Goal: Communication & Community: Answer question/provide support

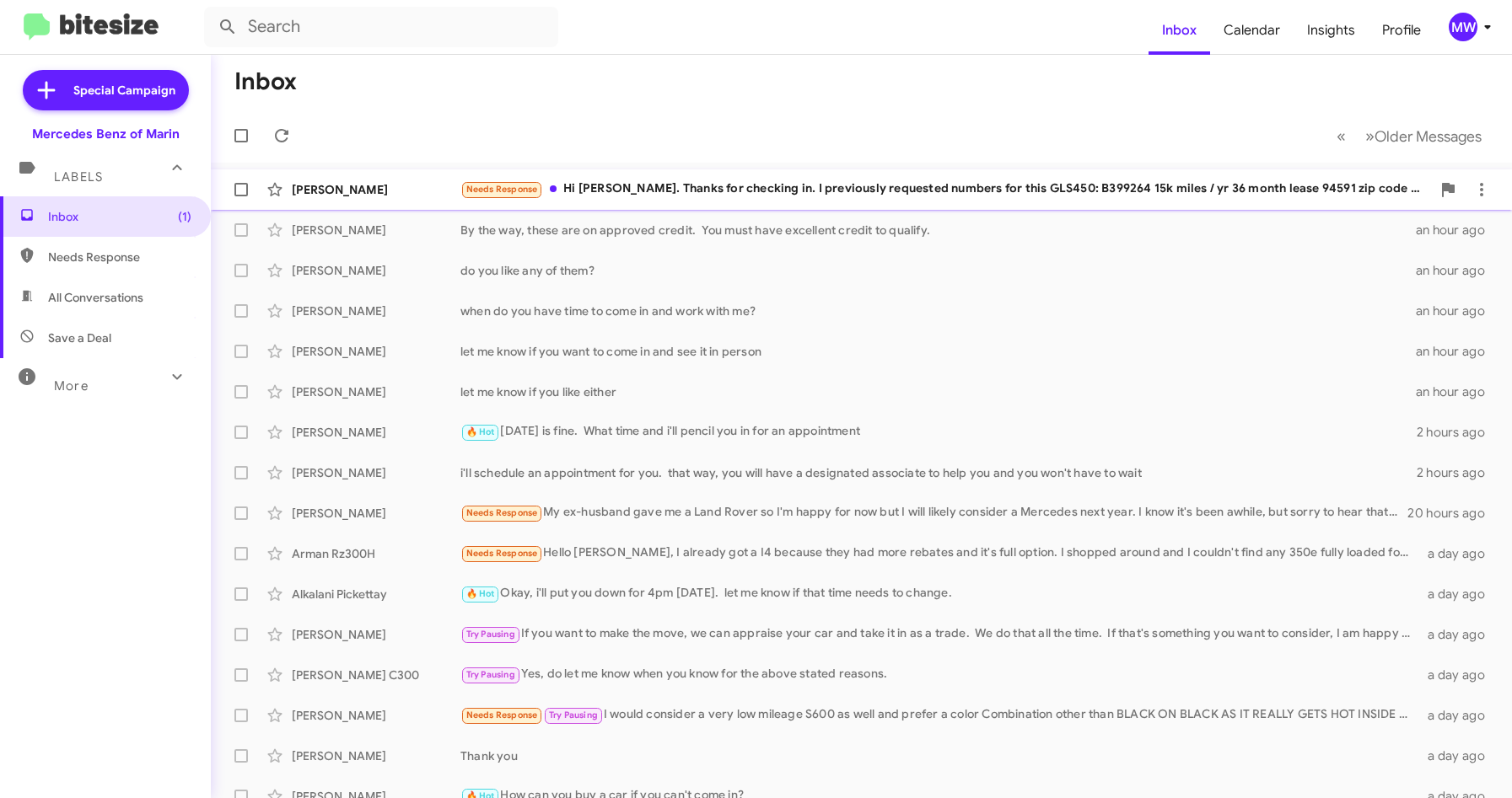
click at [834, 182] on div "Needs Response Hi [PERSON_NAME]. Thanks for checking in. I previously requested…" at bounding box center [946, 188] width 971 height 19
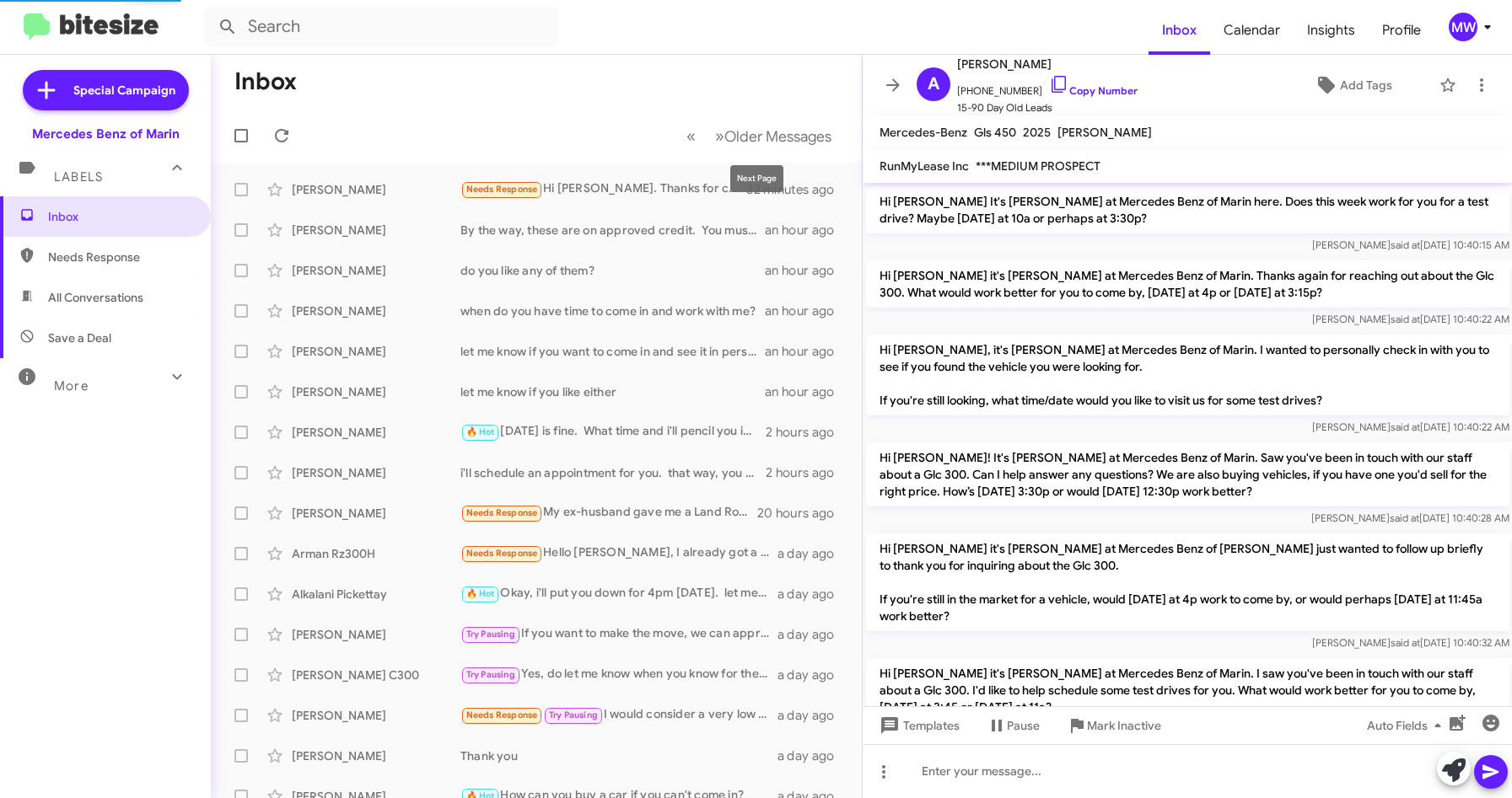
scroll to position [1550, 0]
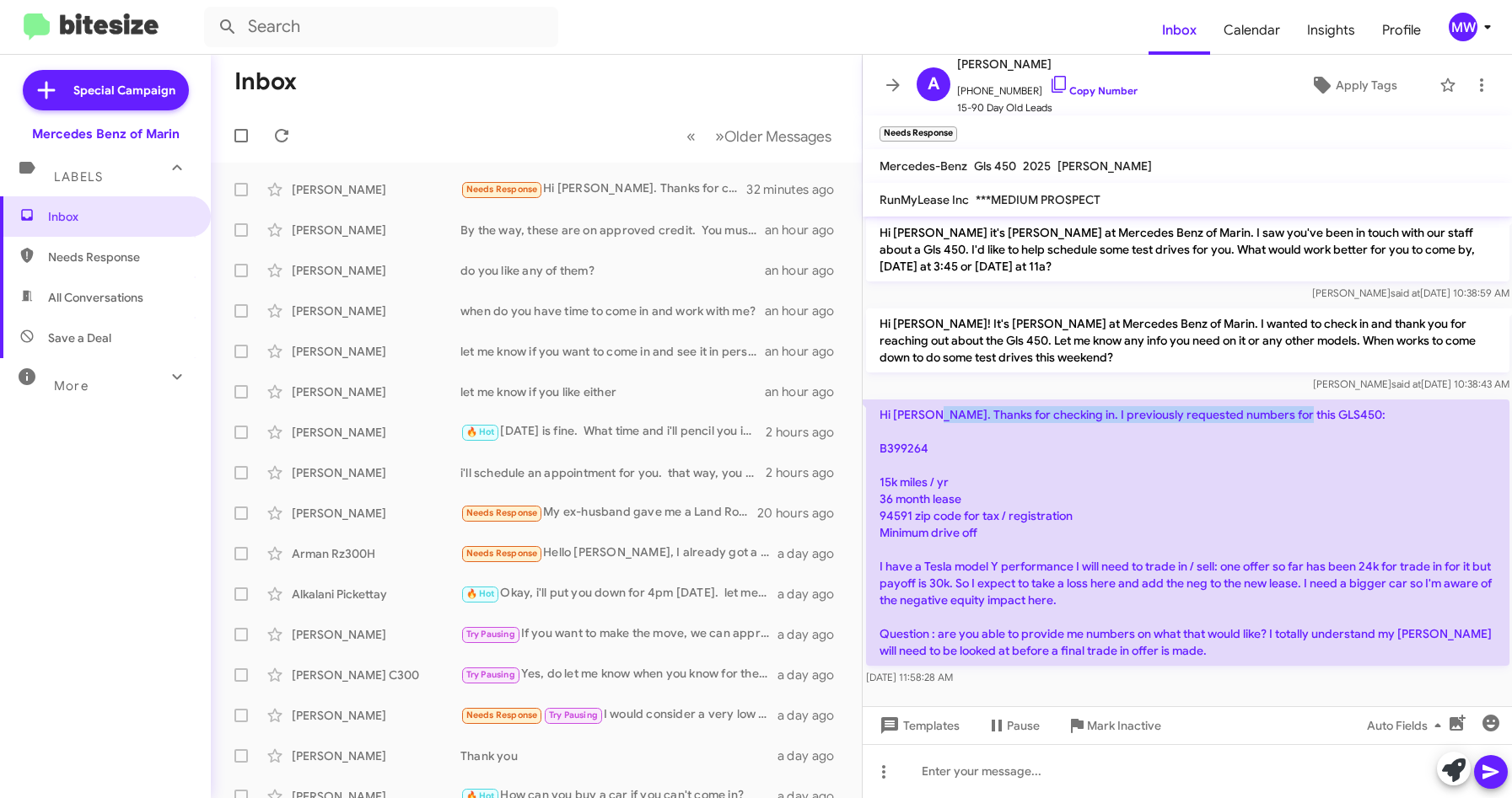
drag, startPoint x: 934, startPoint y: 378, endPoint x: 1297, endPoint y: 376, distance: 363.0
click at [1297, 399] on p "Hi [PERSON_NAME]. Thanks for checking in. I previously requested numbers for th…" at bounding box center [1188, 532] width 644 height 266
drag, startPoint x: 884, startPoint y: 532, endPoint x: 1216, endPoint y: 529, distance: 332.0
click at [1216, 529] on p "Hi [PERSON_NAME]. Thanks for checking in. I previously requested numbers for th…" at bounding box center [1188, 532] width 644 height 266
drag, startPoint x: 969, startPoint y: 94, endPoint x: 1022, endPoint y: 94, distance: 53.0
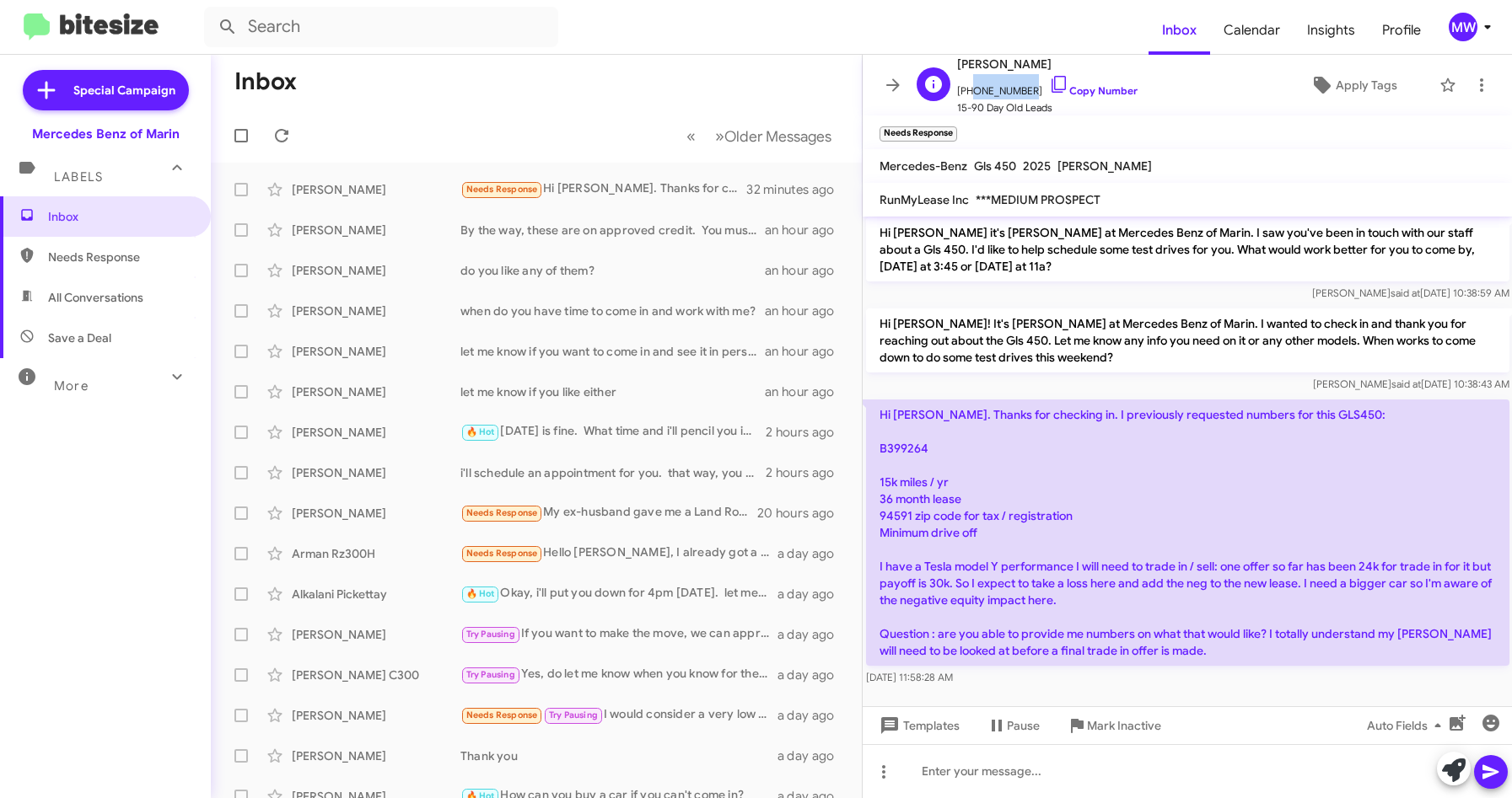
click at [1022, 94] on span "[PHONE_NUMBER] Copy Number" at bounding box center [1047, 86] width 180 height 25
copy span "4088827063"
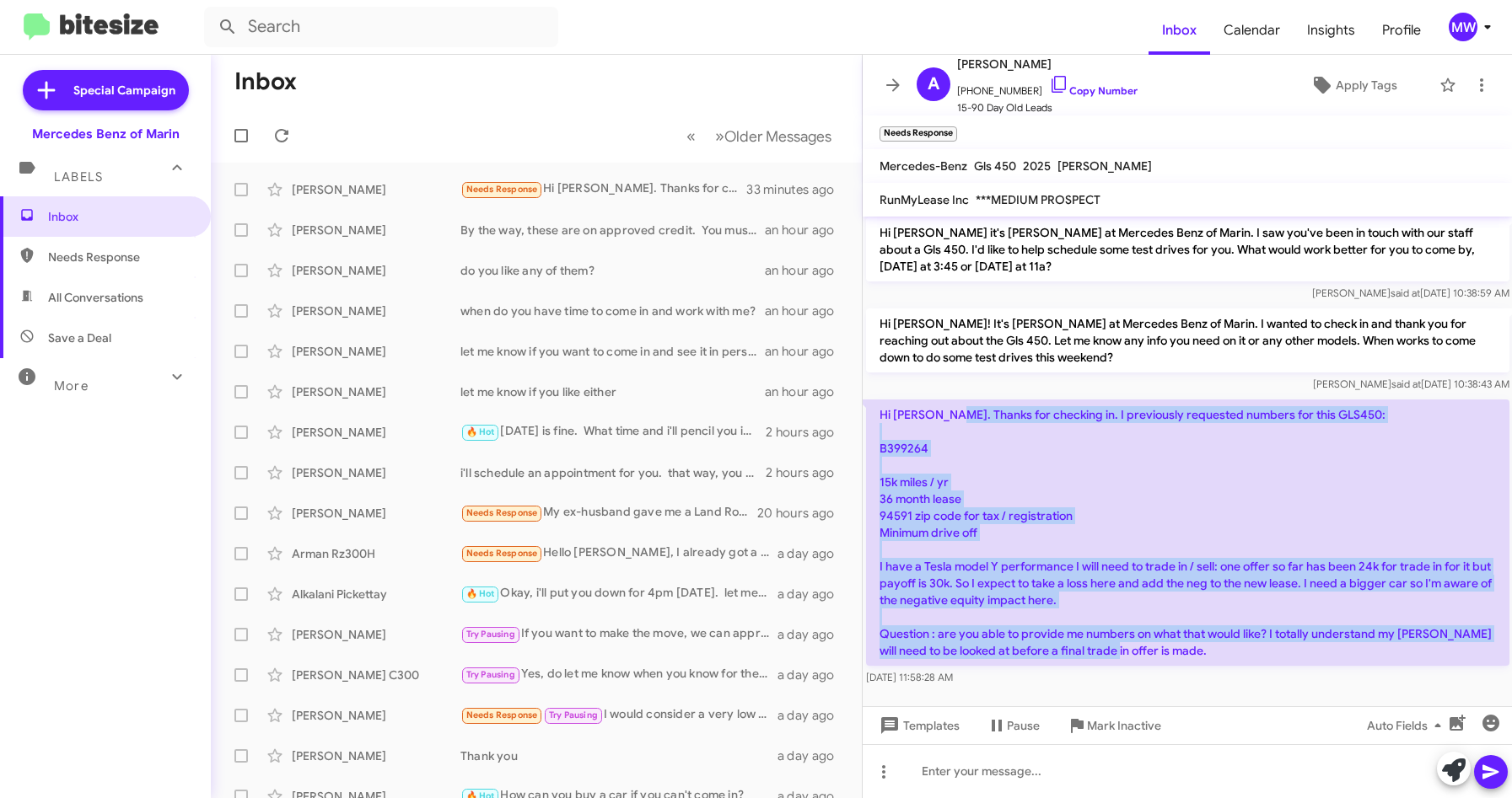
drag, startPoint x: 958, startPoint y: 388, endPoint x: 1172, endPoint y: 622, distance: 317.1
click at [1172, 622] on p "Hi [PERSON_NAME]. Thanks for checking in. I previously requested numbers for th…" at bounding box center [1188, 532] width 644 height 266
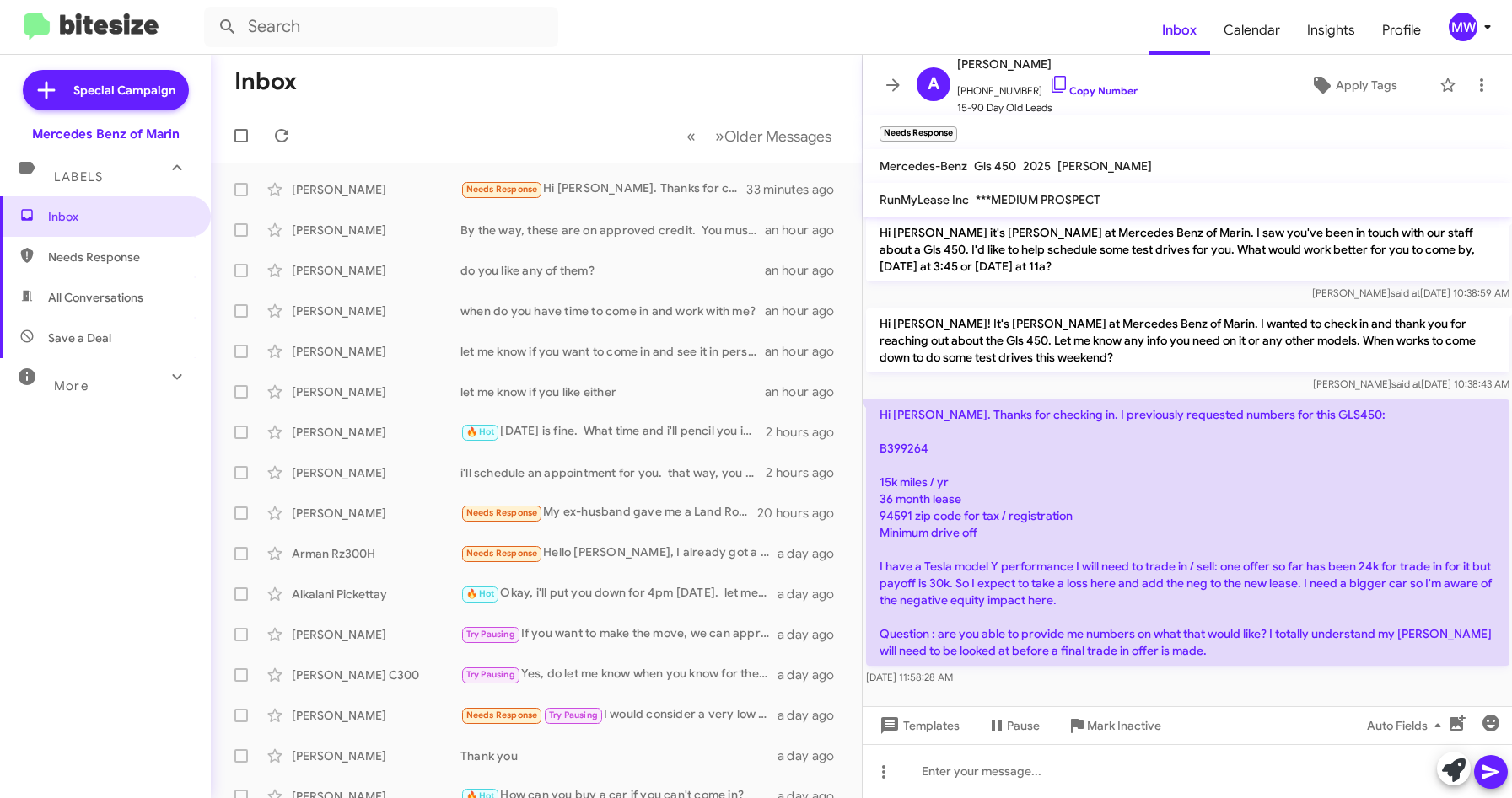
drag, startPoint x: 1172, startPoint y: 622, endPoint x: 1166, endPoint y: 650, distance: 28.6
click at [1166, 669] on div "[DATE] 11:58:28 AM" at bounding box center [1188, 677] width 644 height 17
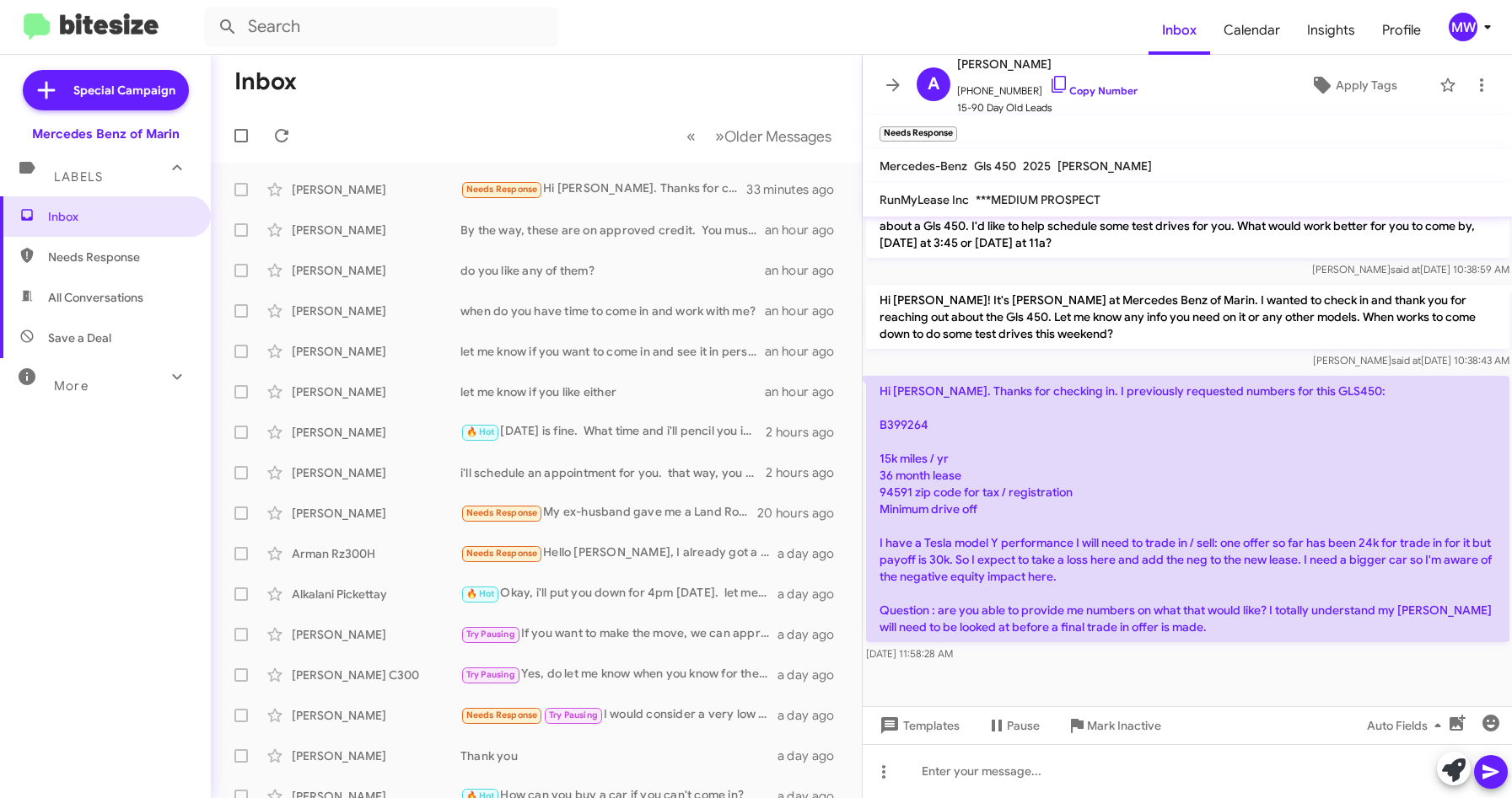
scroll to position [1584, 0]
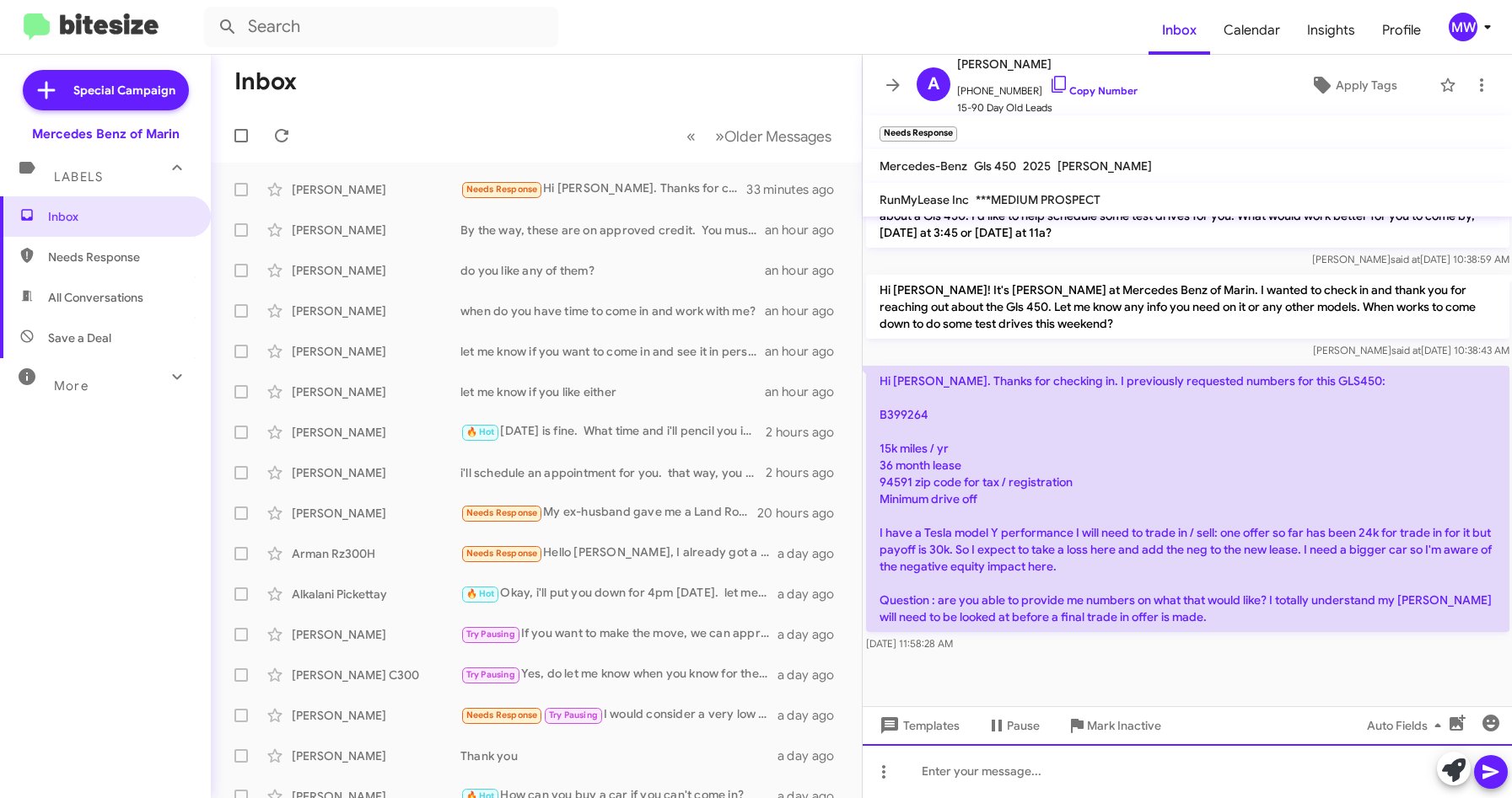
click at [1220, 777] on div at bounding box center [1188, 771] width 650 height 54
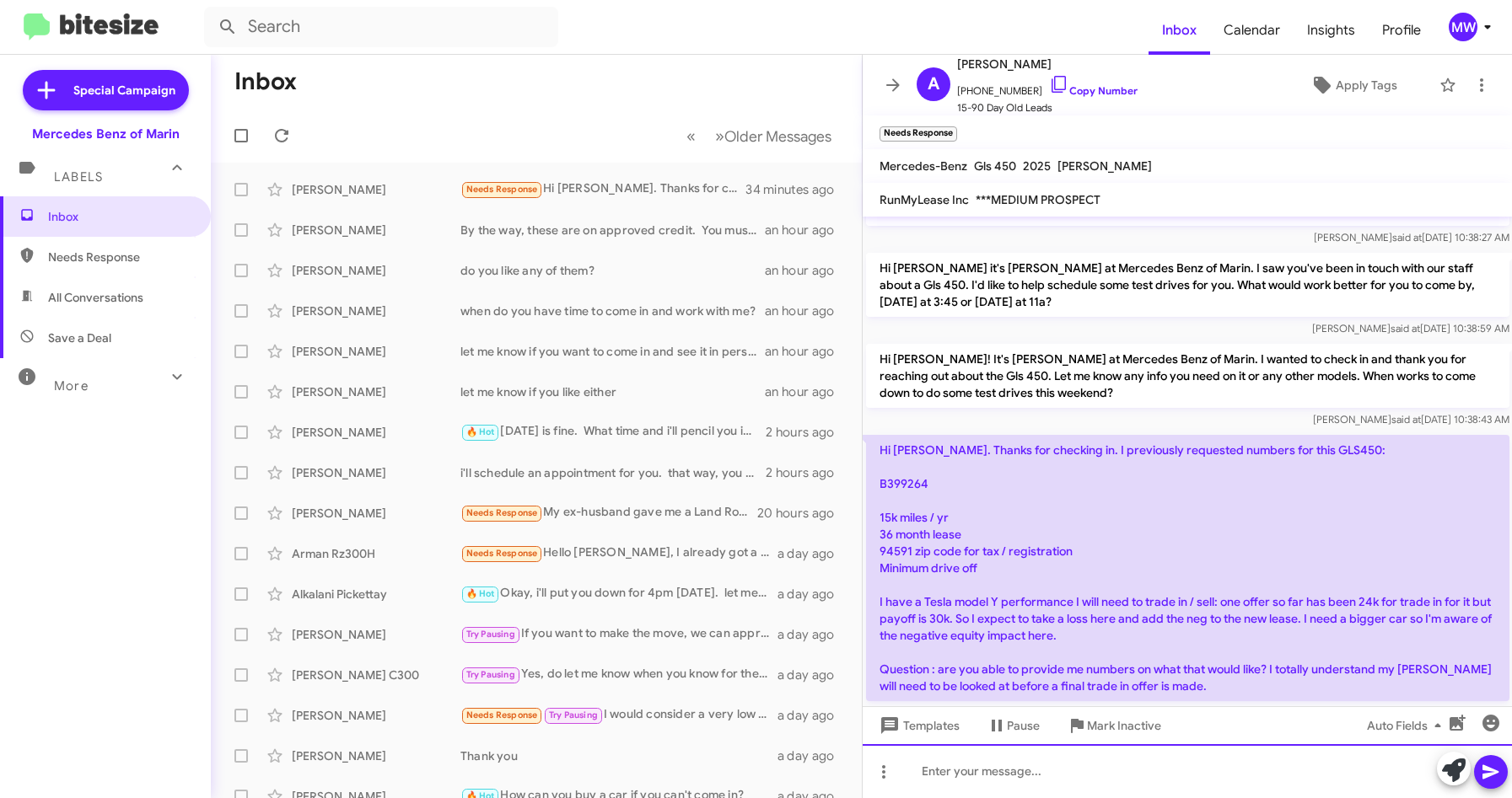
scroll to position [2026, 0]
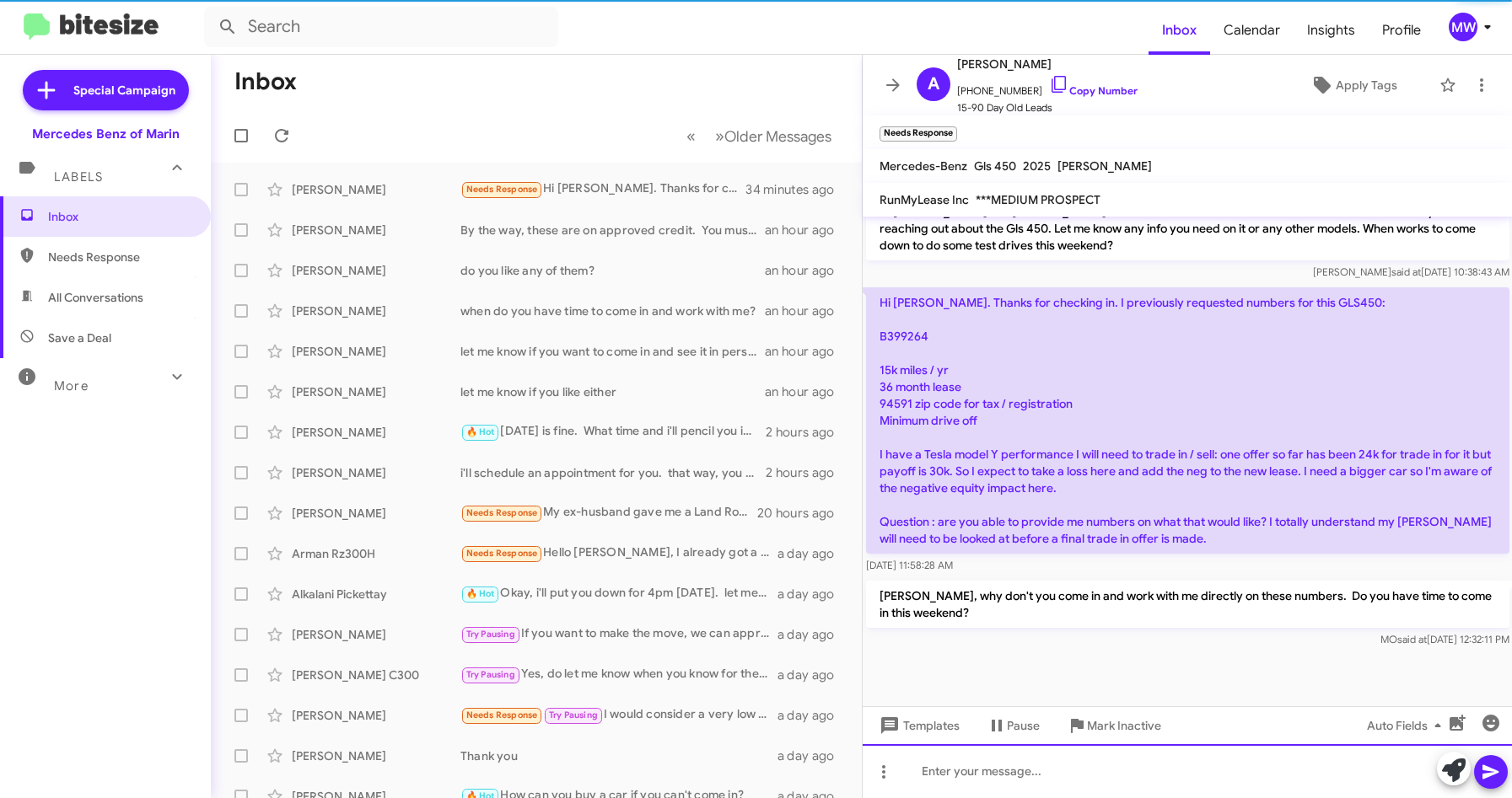
click at [1143, 797] on html "Inbox Calendar Insights Profile MW Special Campaign Mercedes Benz of Marin Labe…" at bounding box center [756, 399] width 1512 height 798
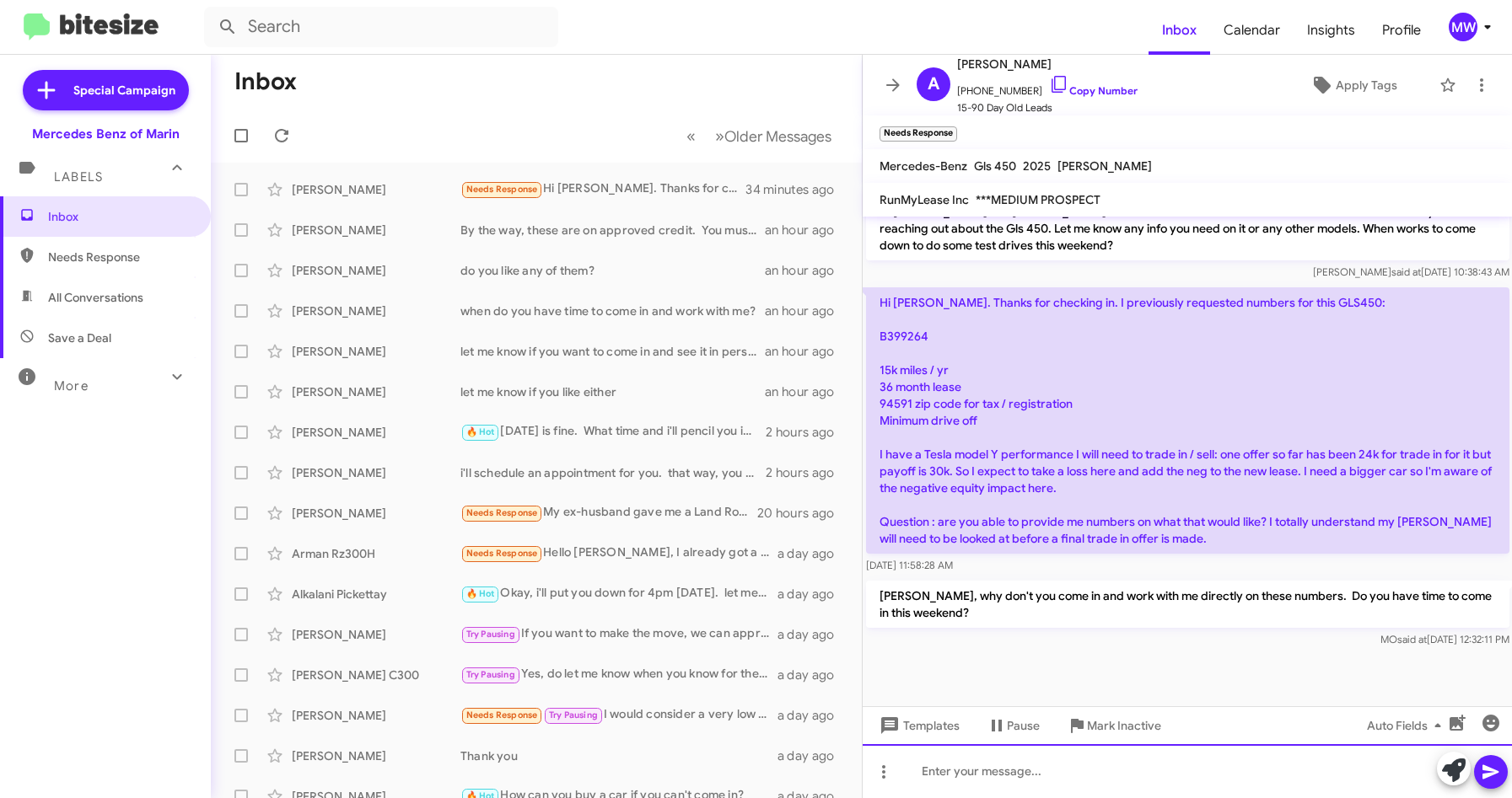
click at [1147, 783] on div at bounding box center [1188, 771] width 650 height 54
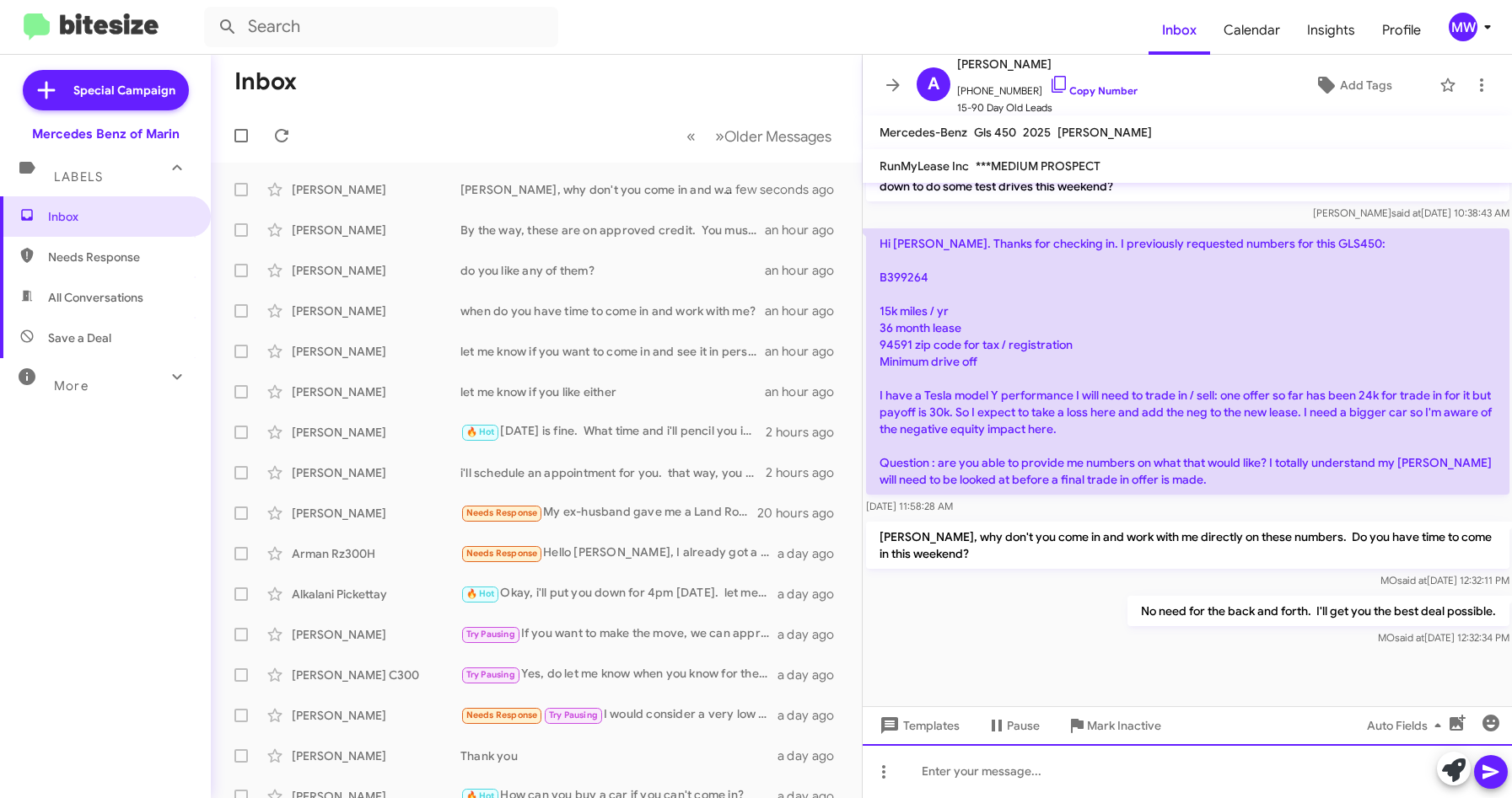
scroll to position [2054, 0]
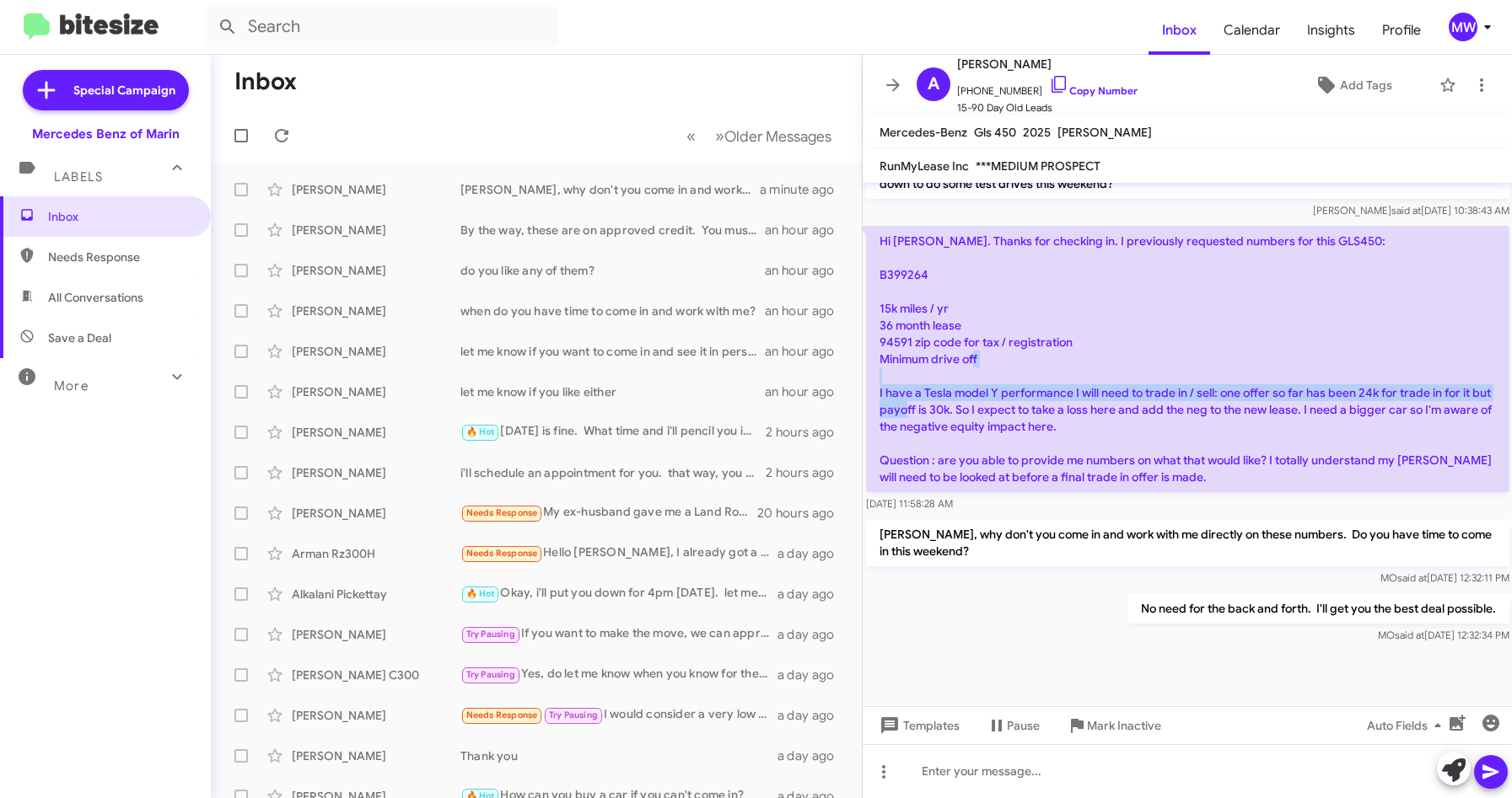
drag, startPoint x: 911, startPoint y: 346, endPoint x: 969, endPoint y: 356, distance: 58.9
click at [969, 356] on p "Hi [PERSON_NAME]. Thanks for checking in. I previously requested numbers for th…" at bounding box center [1188, 359] width 644 height 266
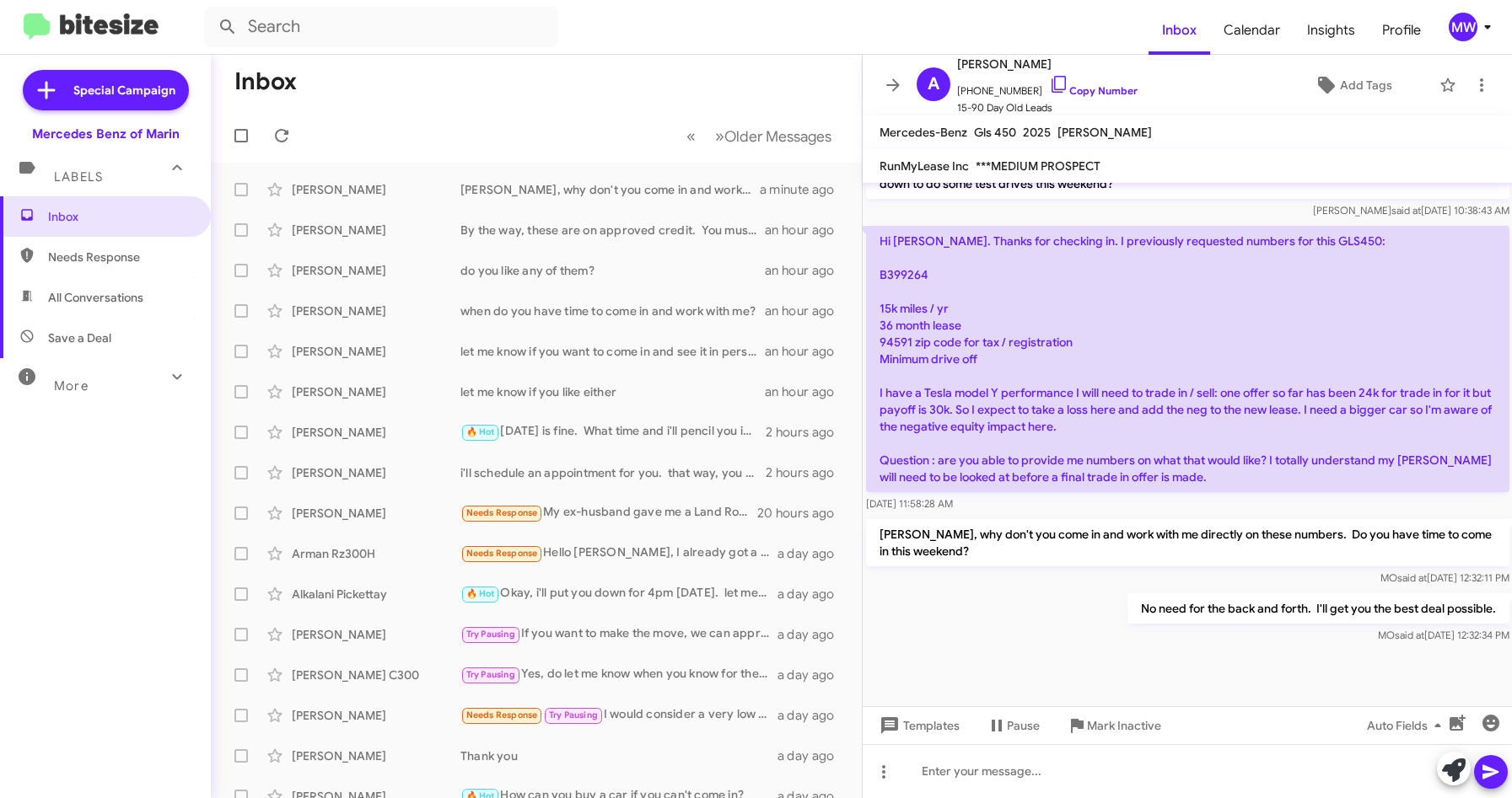
drag, startPoint x: 969, startPoint y: 356, endPoint x: 1009, endPoint y: 572, distance: 219.7
click at [1009, 590] on div "No need for the back and forth. I'll get you the best deal possible. [PERSON_NA…" at bounding box center [1188, 619] width 650 height 58
drag, startPoint x: 883, startPoint y: 341, endPoint x: 907, endPoint y: 341, distance: 24.0
click at [907, 341] on p "Hi [PERSON_NAME]. Thanks for checking in. I previously requested numbers for th…" at bounding box center [1188, 359] width 644 height 266
drag, startPoint x: 907, startPoint y: 341, endPoint x: 1007, endPoint y: 362, distance: 102.2
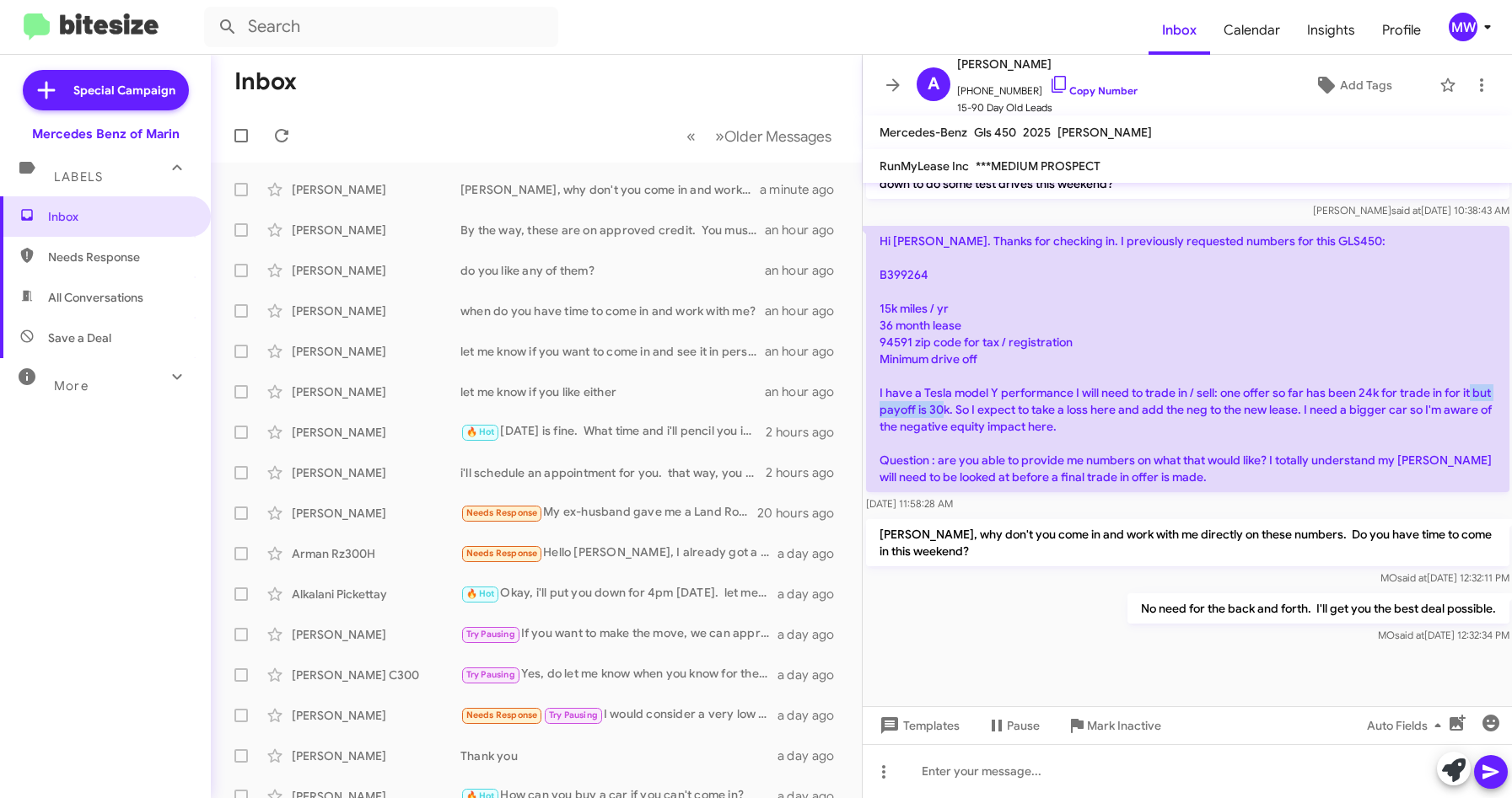
click at [1007, 362] on p "Hi [PERSON_NAME]. Thanks for checking in. I previously requested numbers for th…" at bounding box center [1188, 359] width 644 height 266
drag, startPoint x: 1007, startPoint y: 362, endPoint x: 1086, endPoint y: 379, distance: 80.8
click at [1086, 379] on p "Hi [PERSON_NAME]. Thanks for checking in. I previously requested numbers for th…" at bounding box center [1188, 359] width 644 height 266
drag, startPoint x: 1086, startPoint y: 379, endPoint x: 1032, endPoint y: 407, distance: 60.8
click at [1032, 407] on p "Hi [PERSON_NAME]. Thanks for checking in. I previously requested numbers for th…" at bounding box center [1188, 359] width 644 height 266
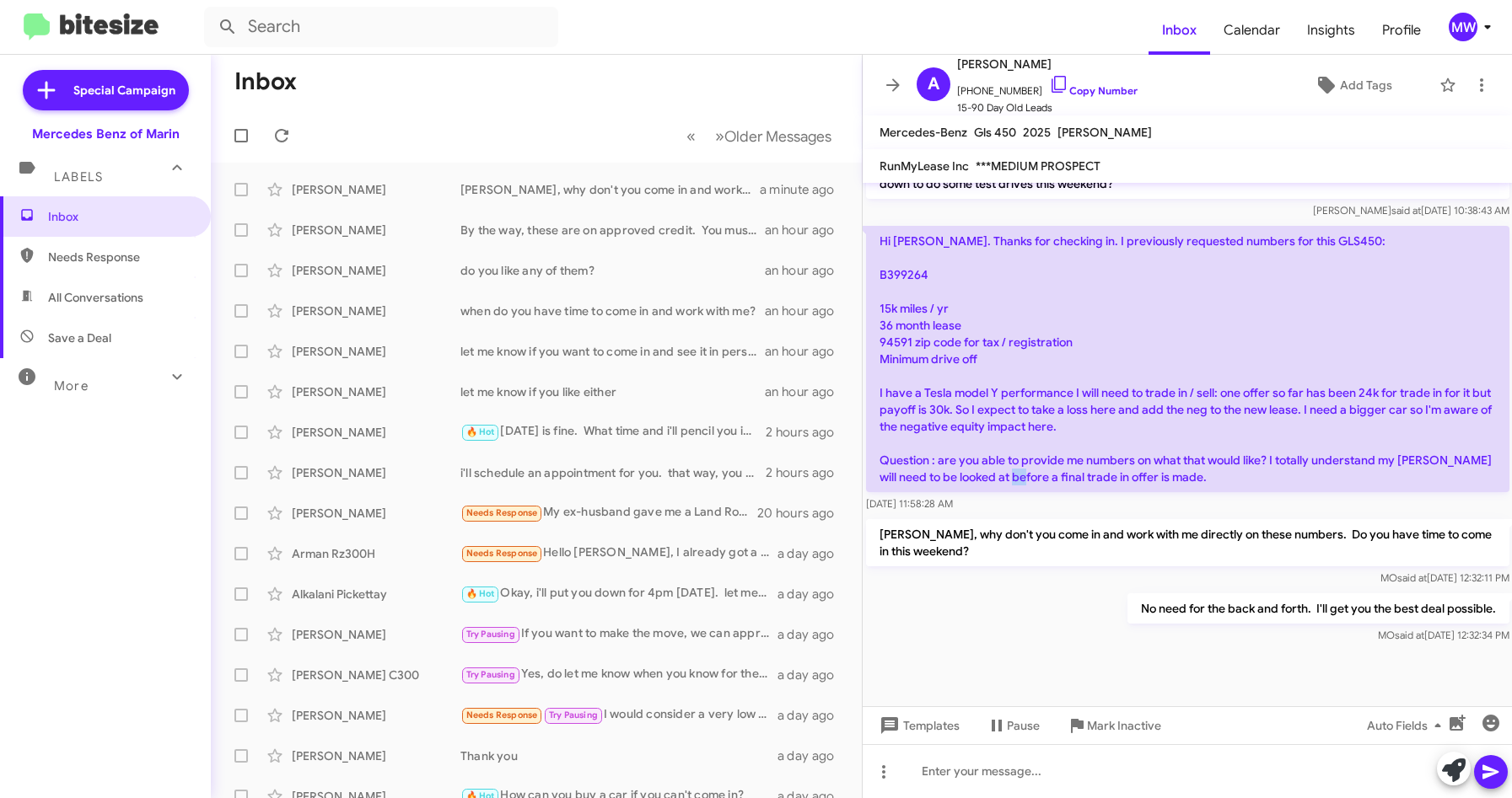
drag, startPoint x: 1032, startPoint y: 407, endPoint x: 1058, endPoint y: 426, distance: 32.2
click at [1058, 426] on p "Hi [PERSON_NAME]. Thanks for checking in. I previously requested numbers for th…" at bounding box center [1188, 359] width 644 height 266
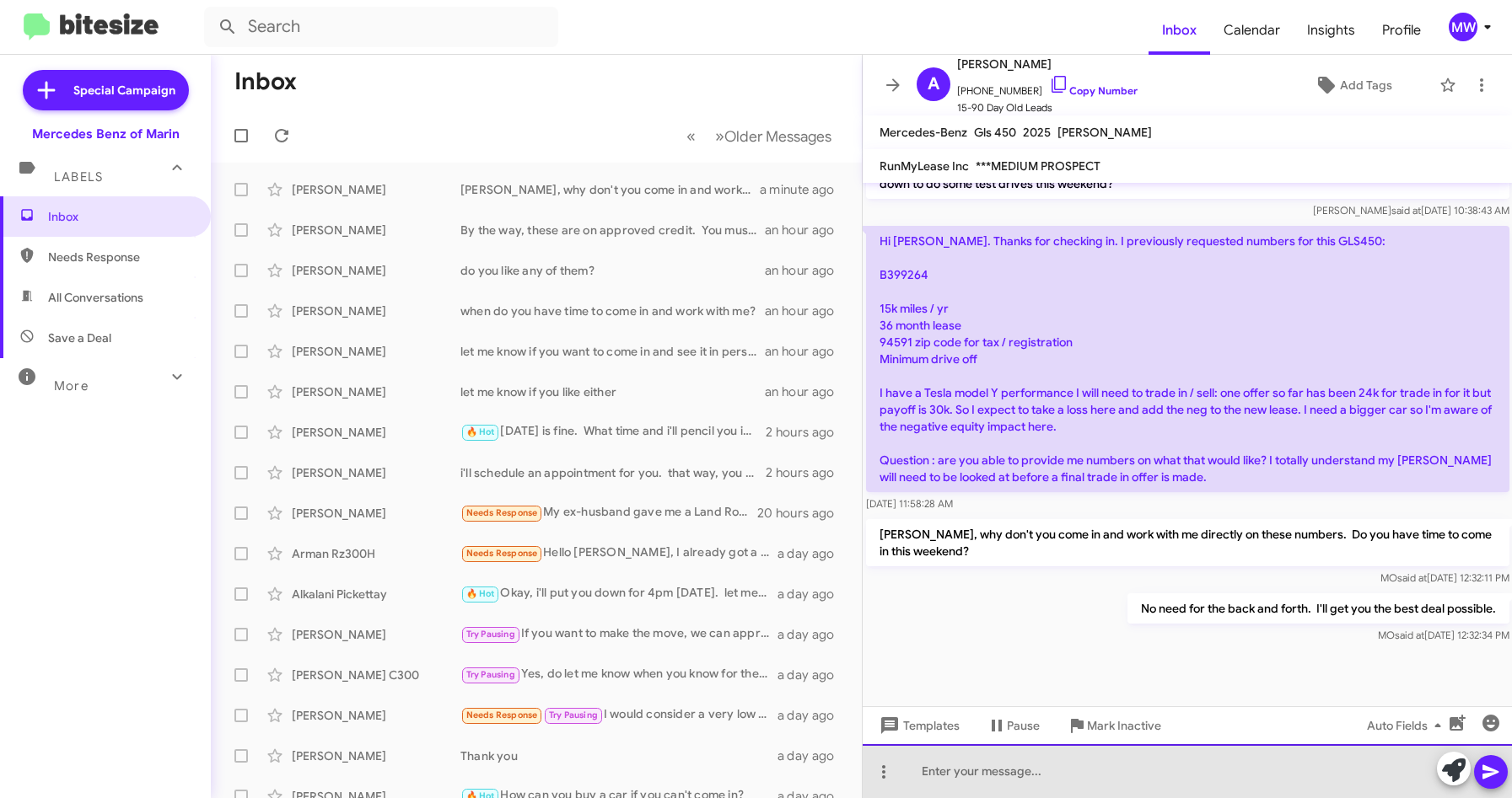
click at [1080, 758] on div at bounding box center [1188, 771] width 650 height 54
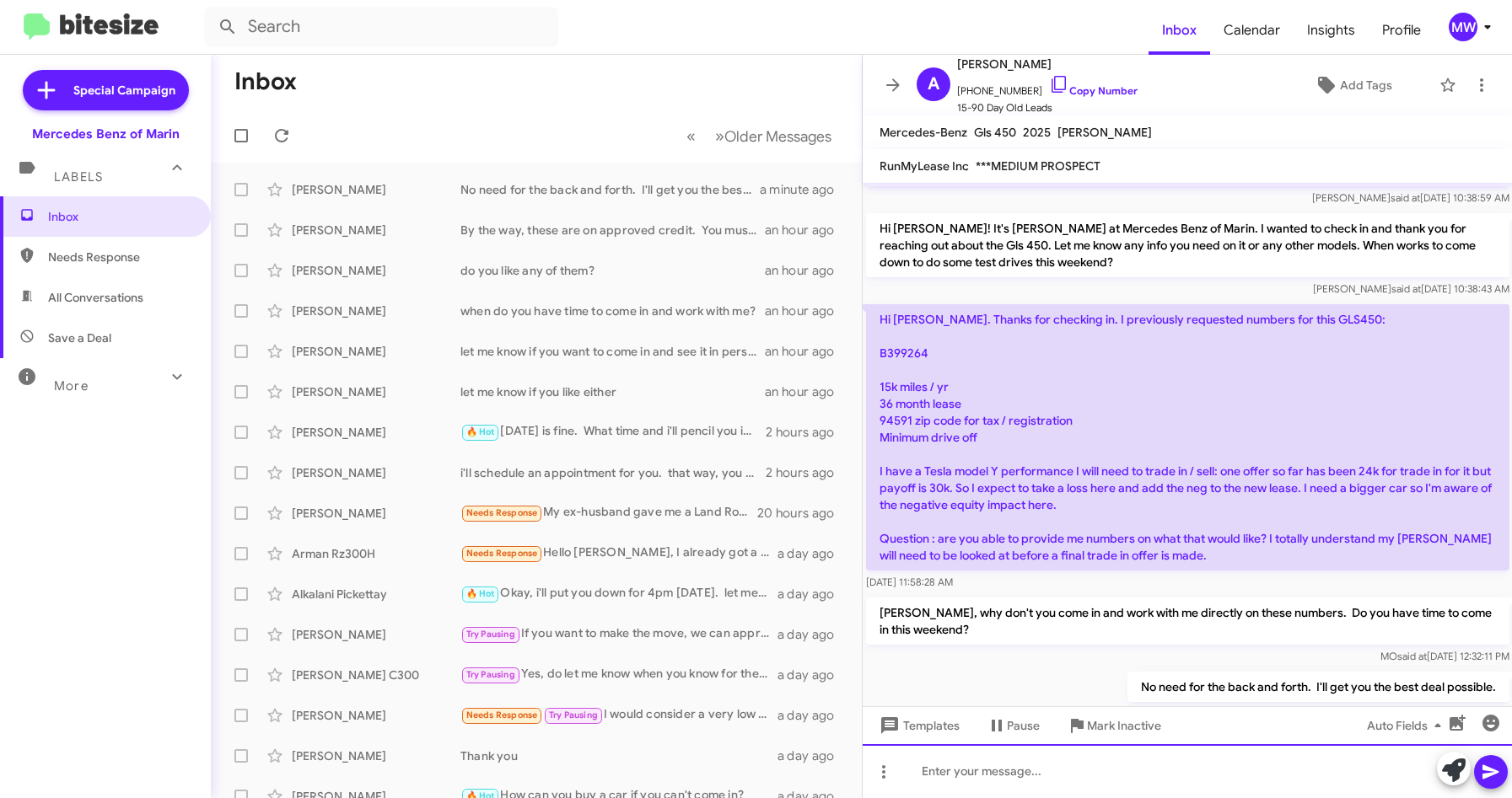
scroll to position [2116, 0]
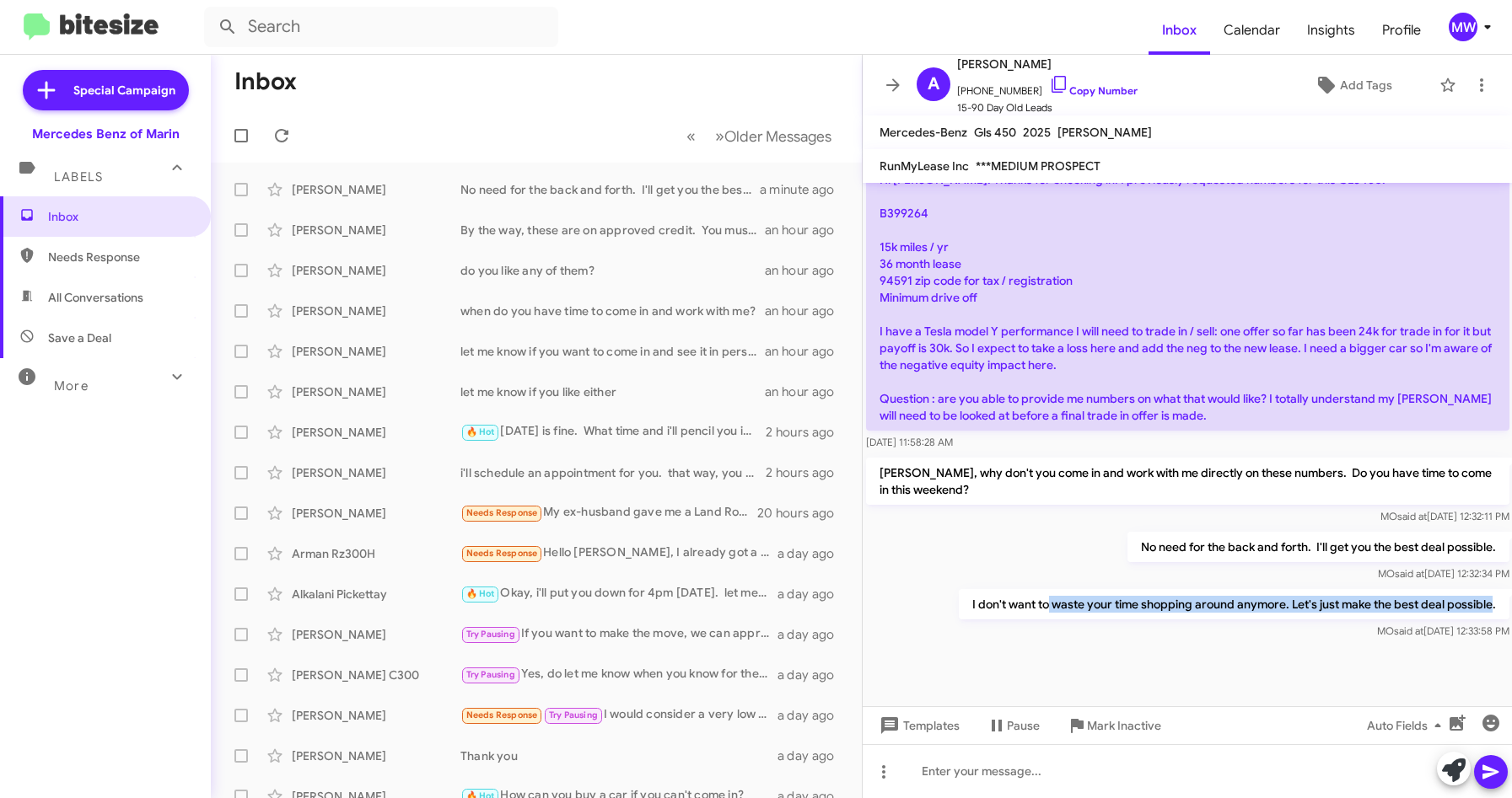
drag, startPoint x: 1033, startPoint y: 556, endPoint x: 1480, endPoint y: 554, distance: 447.0
click at [1480, 589] on p "I don't want to waste your time shopping around anymore. Let's just make the be…" at bounding box center [1233, 604] width 550 height 30
drag, startPoint x: 1480, startPoint y: 554, endPoint x: 1296, endPoint y: 658, distance: 211.4
click at [1301, 644] on div at bounding box center [1188, 700] width 650 height 114
